Goal: Information Seeking & Learning: Learn about a topic

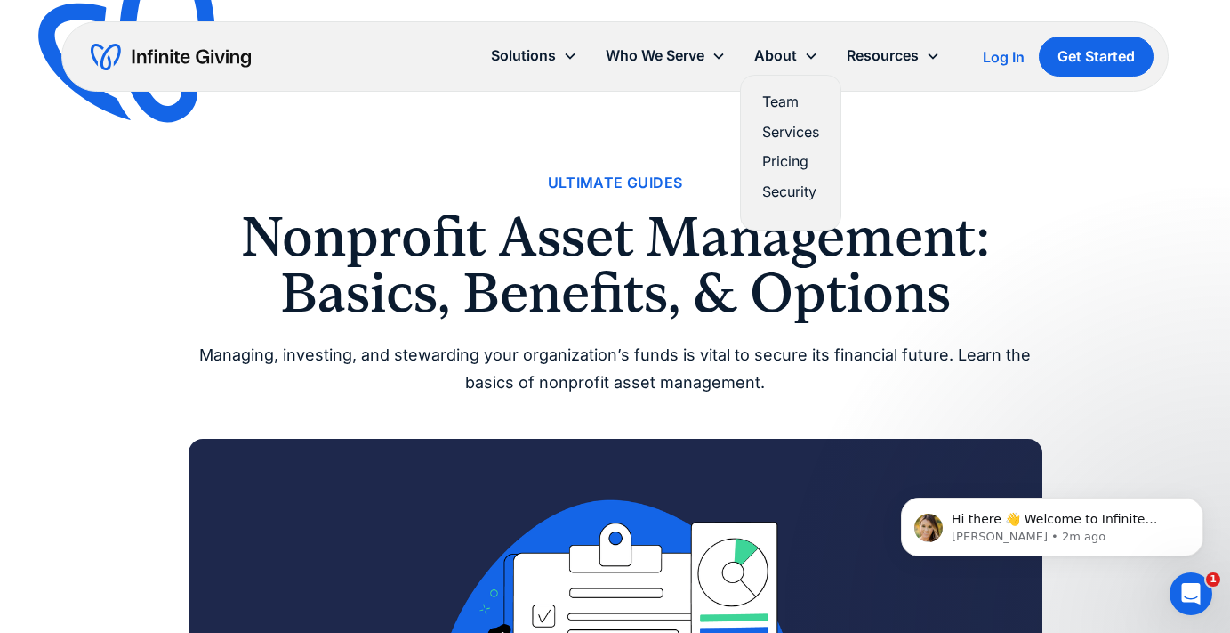
click at [784, 136] on link "Services" at bounding box center [790, 132] width 57 height 24
